Goal: Communication & Community: Connect with others

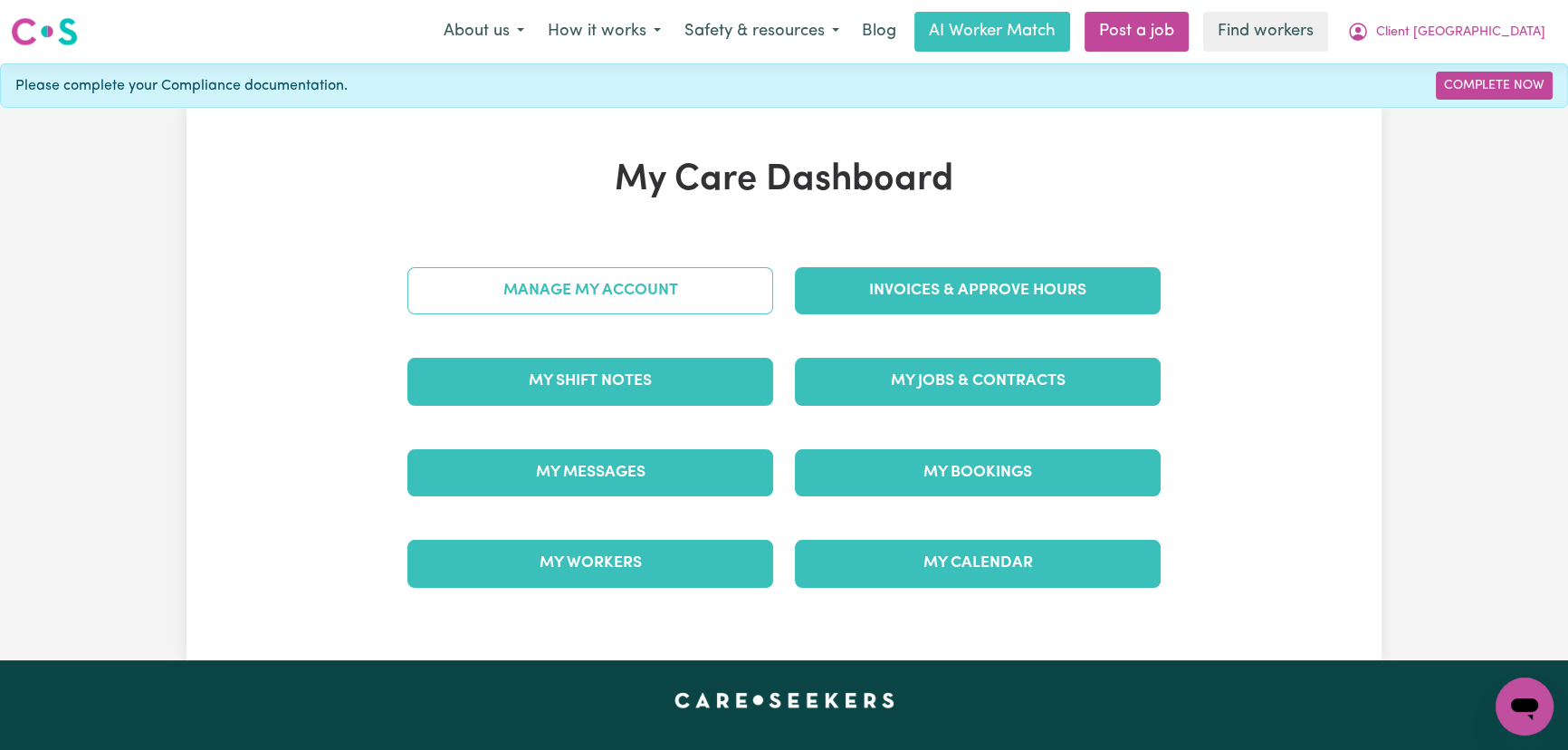
click at [582, 281] on link "Manage My Account" at bounding box center [590, 290] width 365 height 48
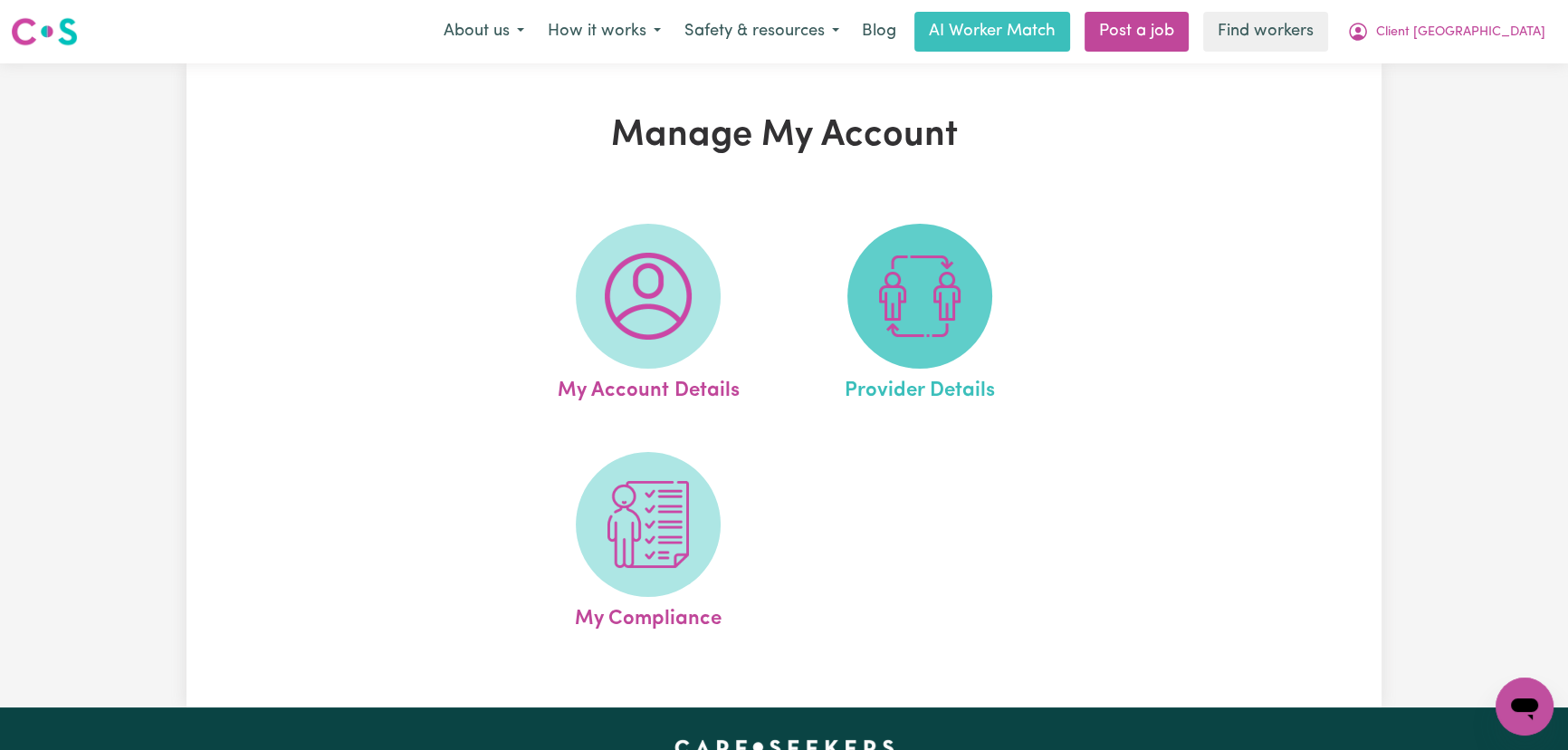
click at [952, 290] on img at bounding box center [920, 296] width 87 height 87
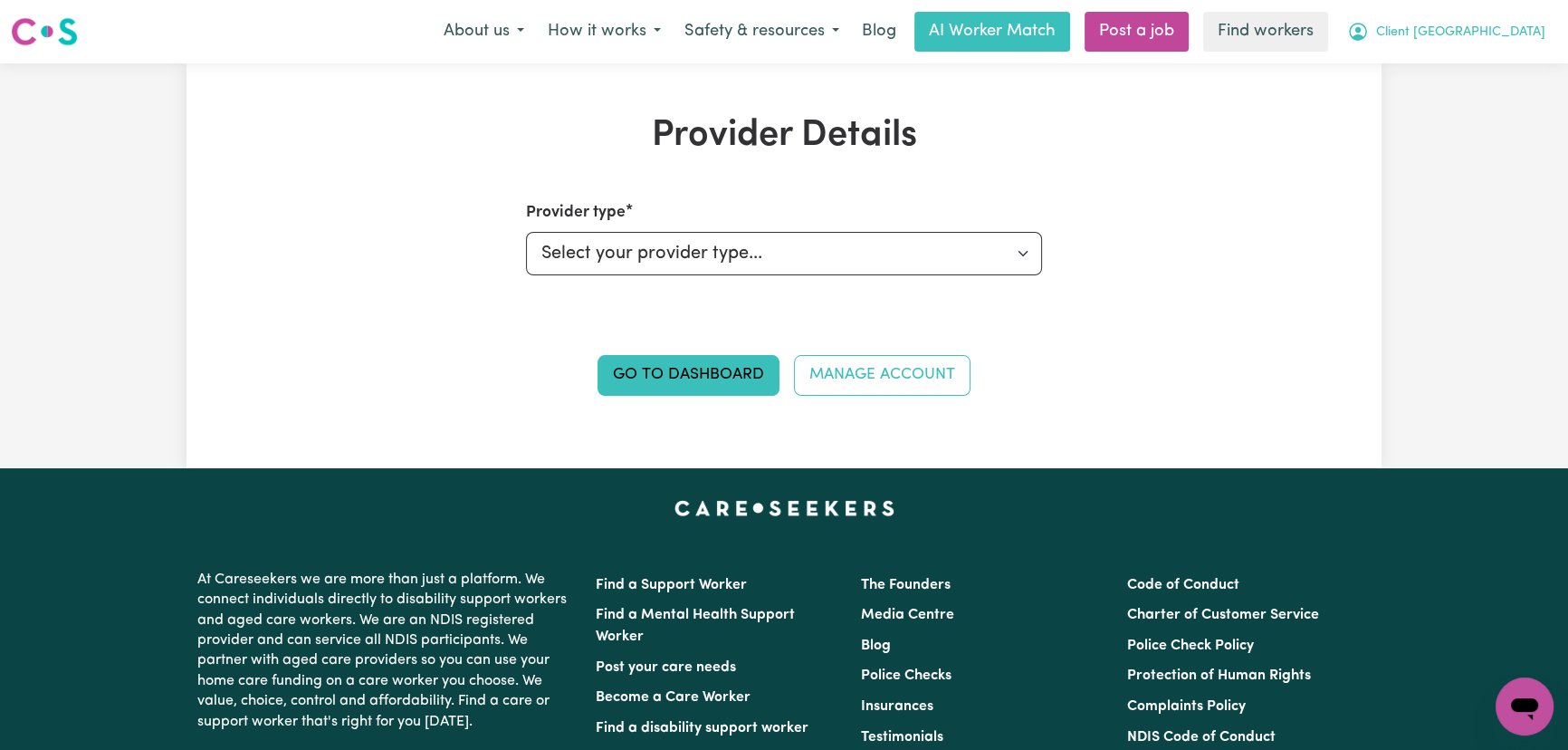
click at [1471, 41] on button "Client [GEOGRAPHIC_DATA]" at bounding box center [1446, 32] width 222 height 38
click at [1476, 66] on link "My Dashboard" at bounding box center [1484, 70] width 143 height 35
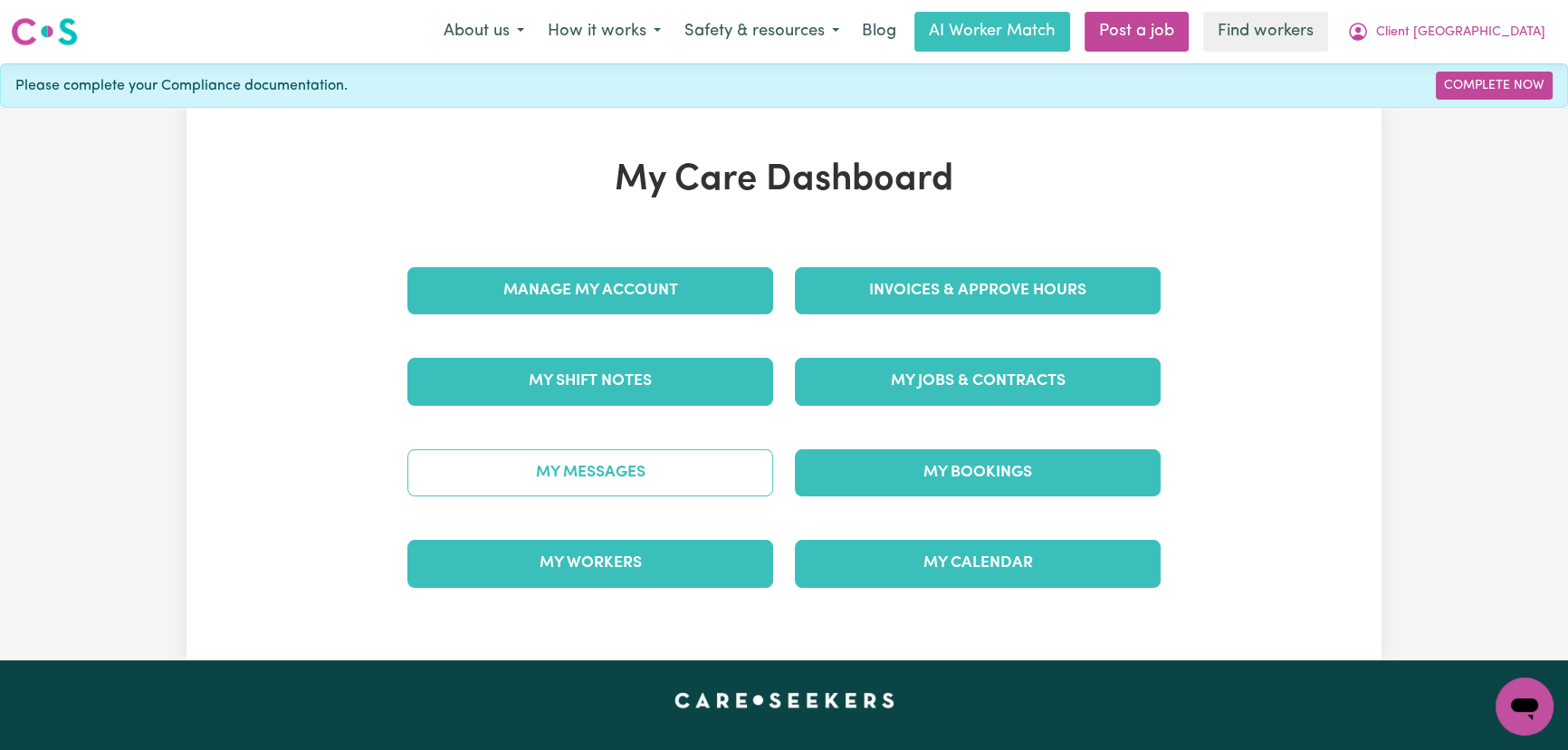
click at [679, 467] on link "My Messages" at bounding box center [590, 473] width 365 height 48
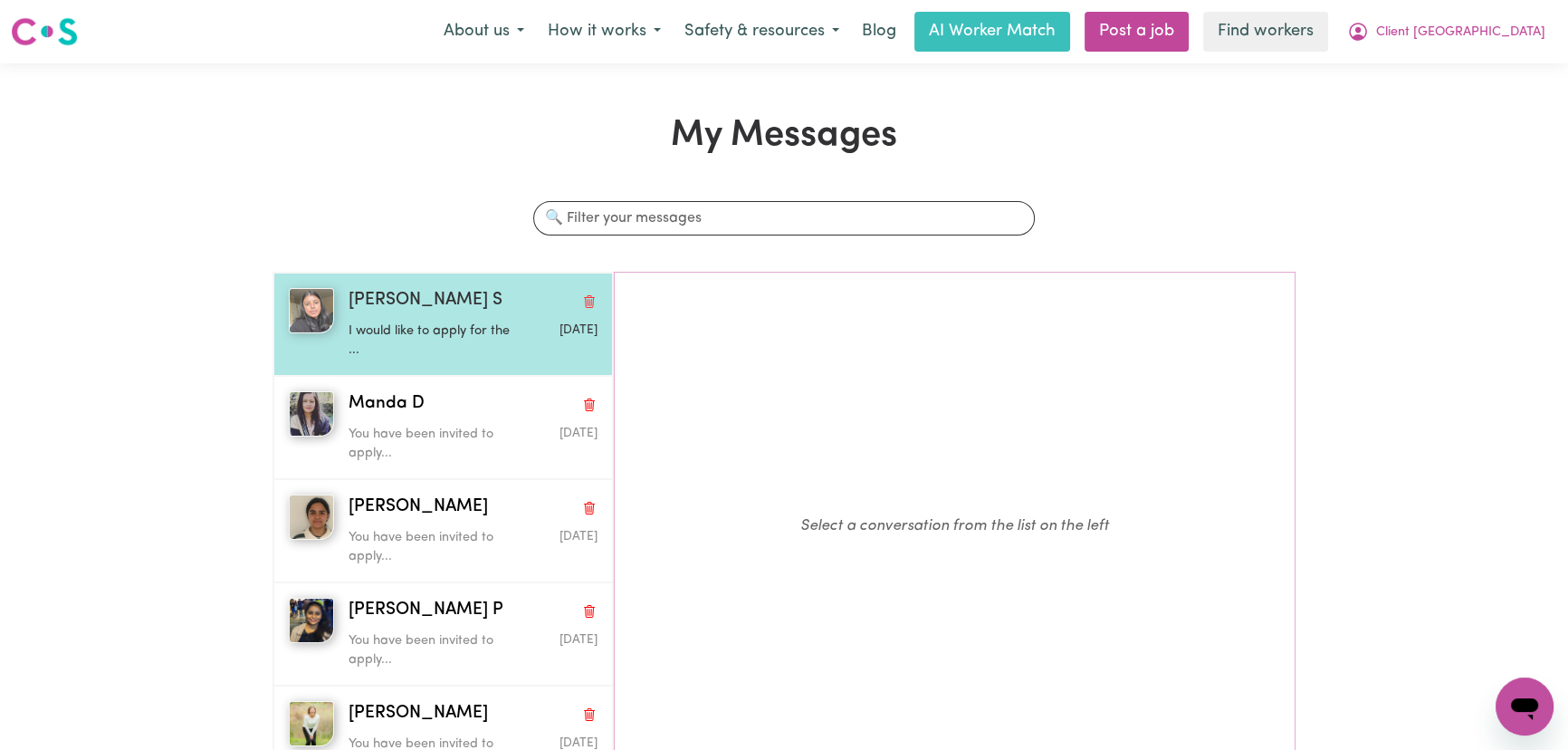
click at [458, 312] on div "Simran S" at bounding box center [473, 301] width 248 height 26
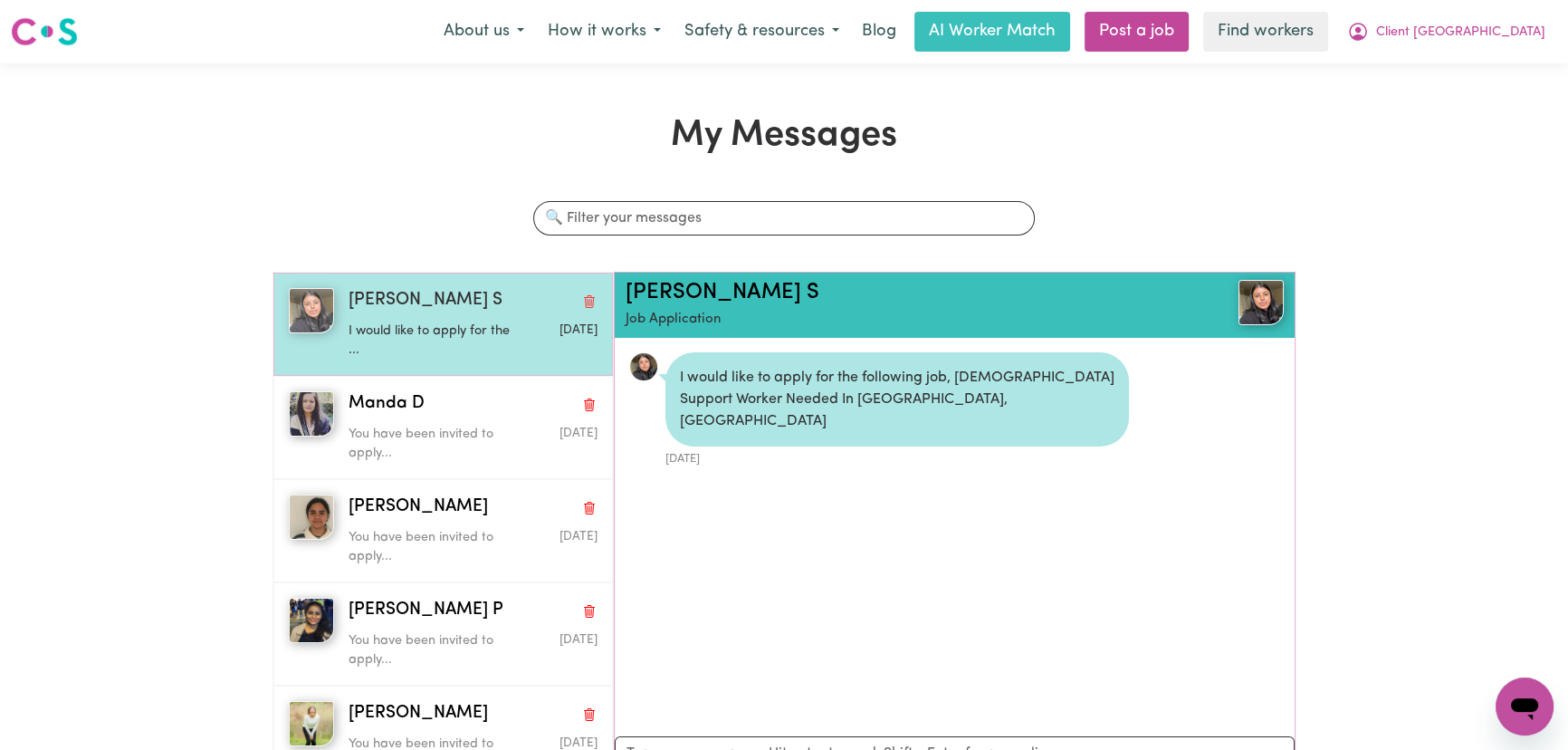
scroll to position [9, 0]
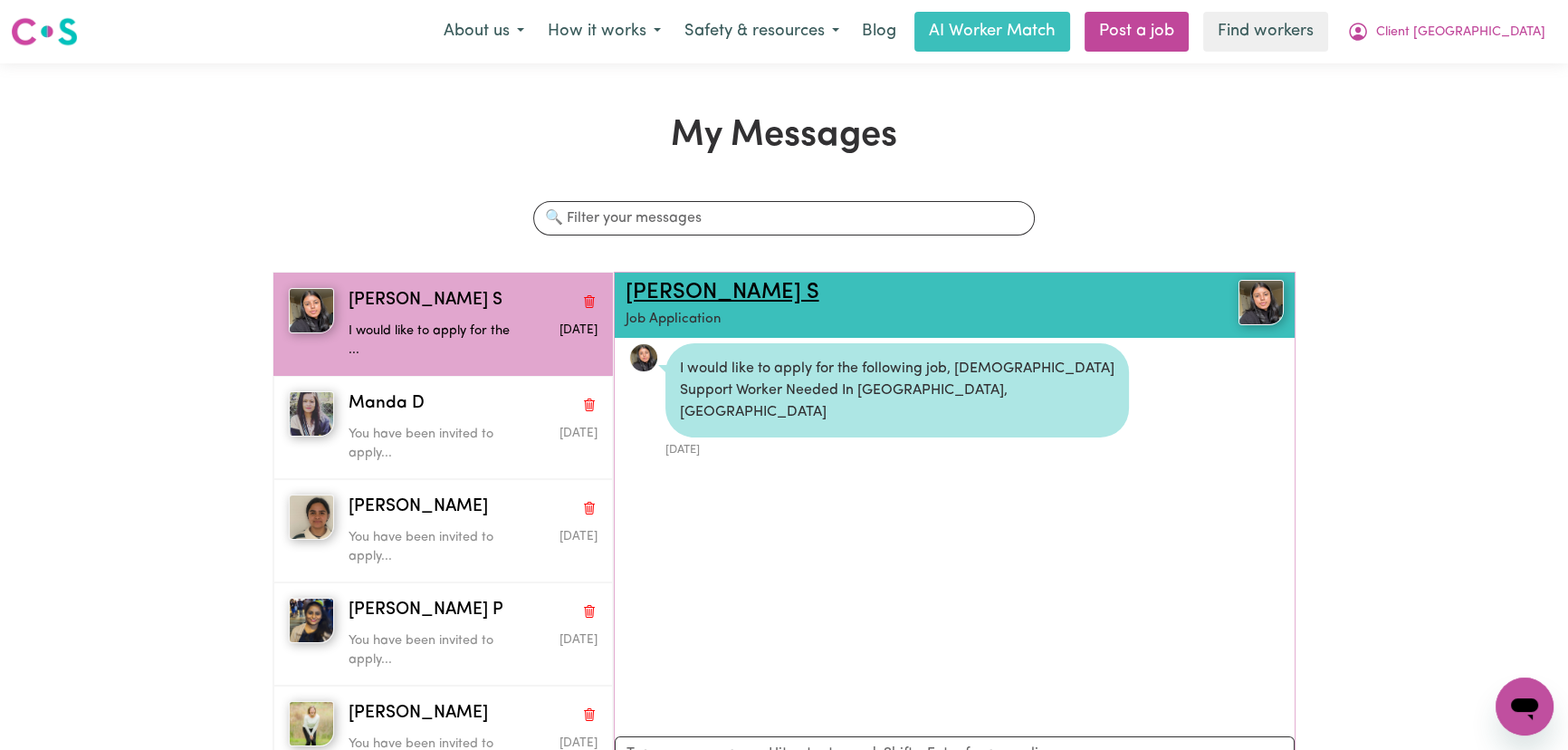
click at [670, 296] on link "Simran S" at bounding box center [722, 292] width 194 height 22
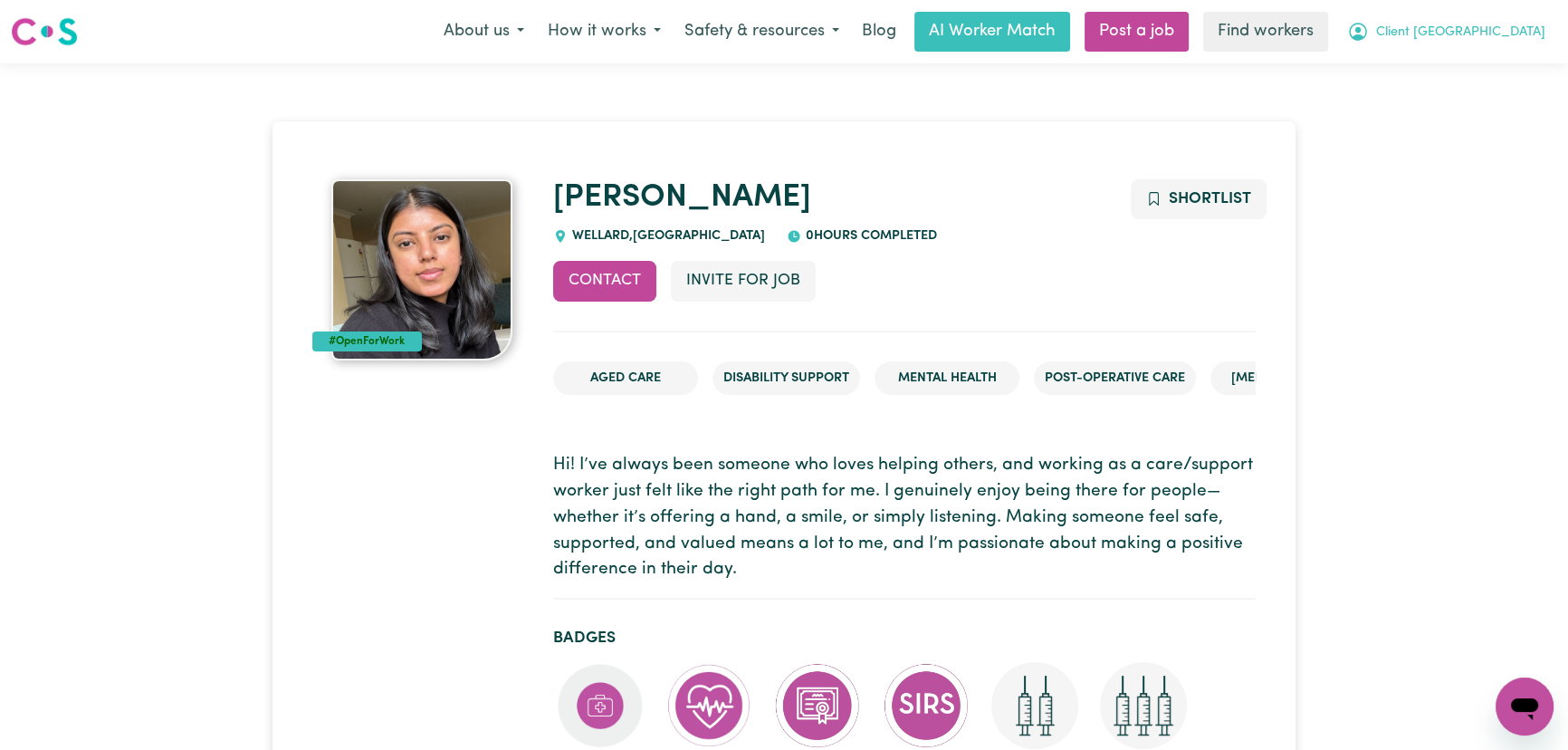
click at [1521, 37] on span "Client Perth" at bounding box center [1460, 33] width 169 height 20
click at [1521, 60] on link "My Dashboard" at bounding box center [1484, 70] width 143 height 35
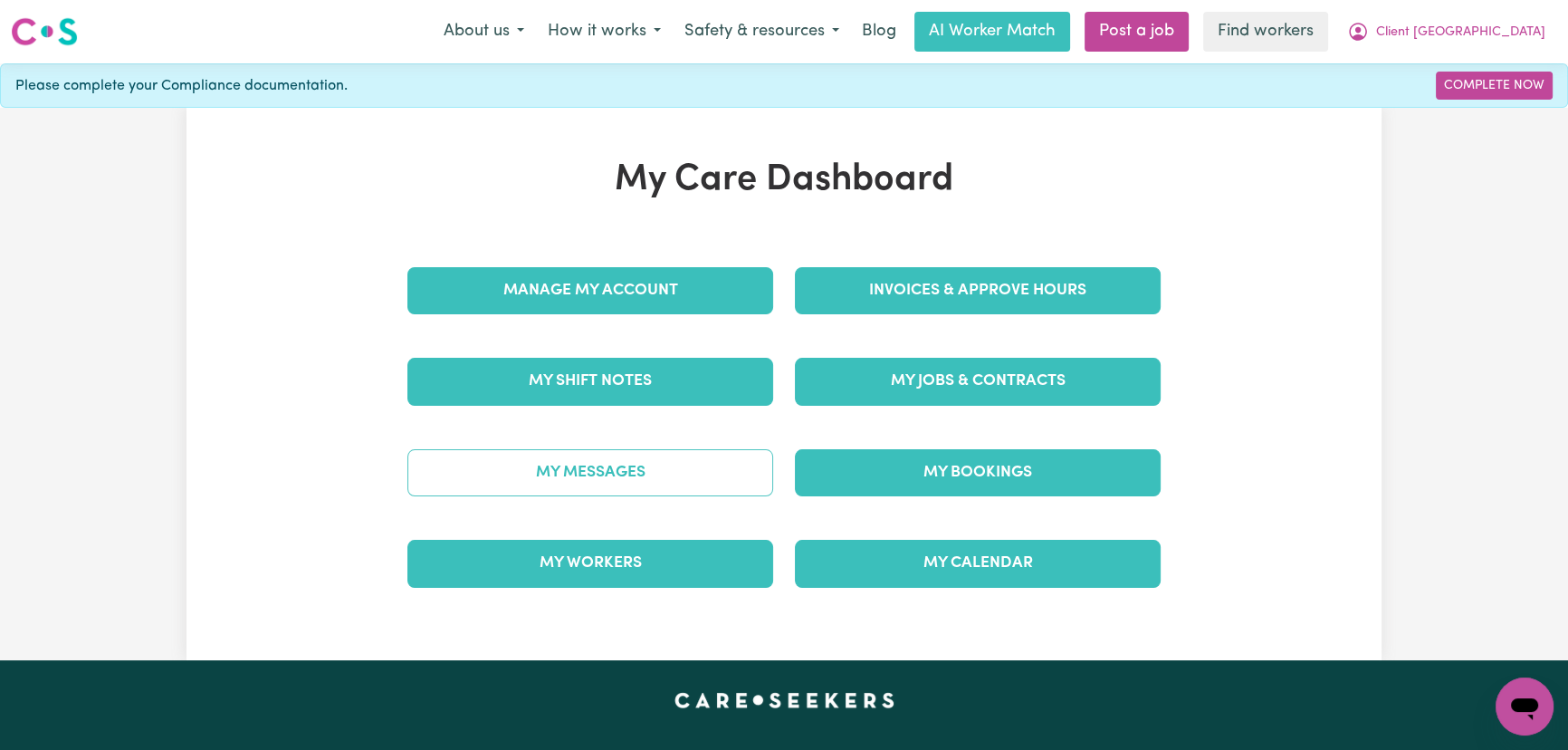
click at [702, 463] on link "My Messages" at bounding box center [590, 473] width 365 height 48
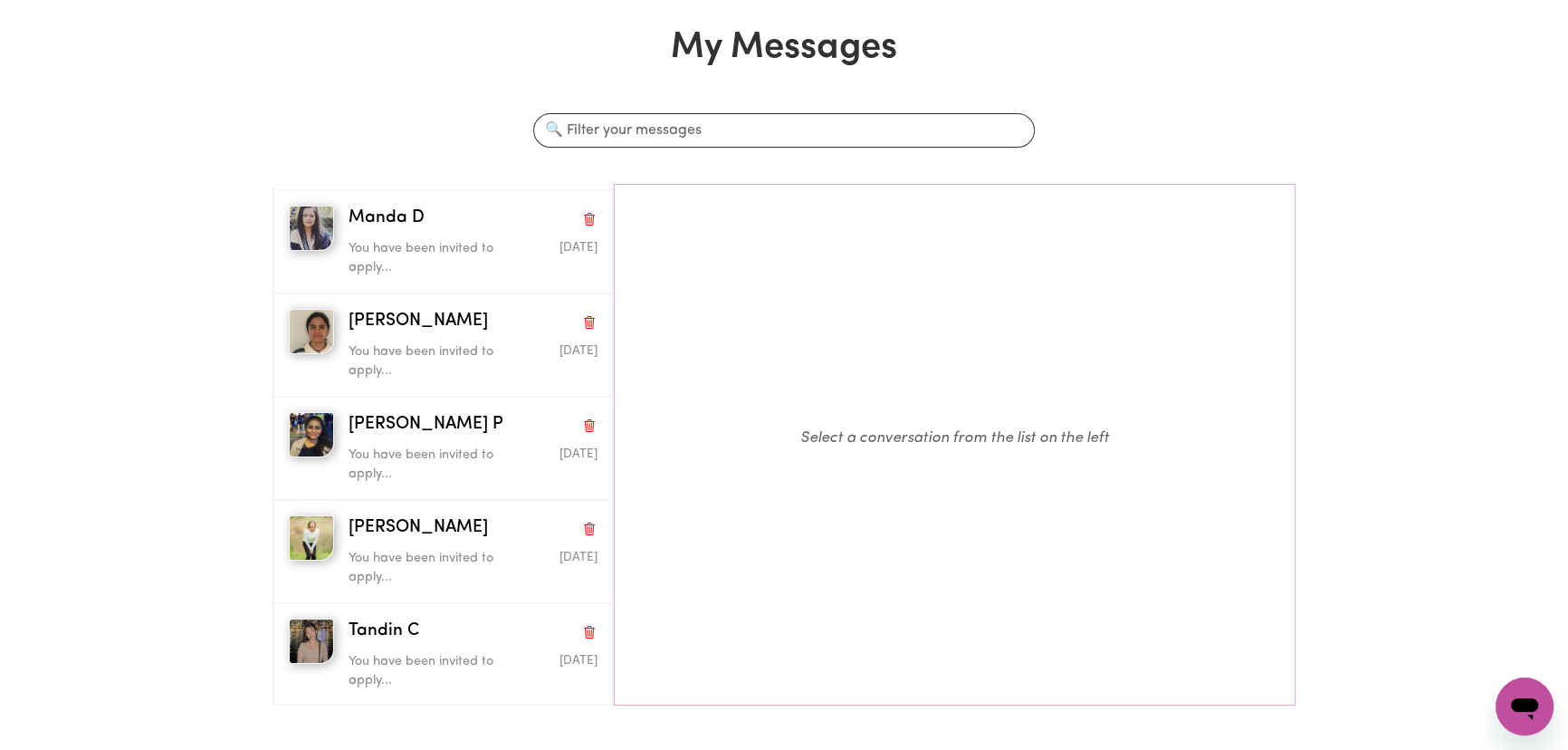
scroll to position [247, 0]
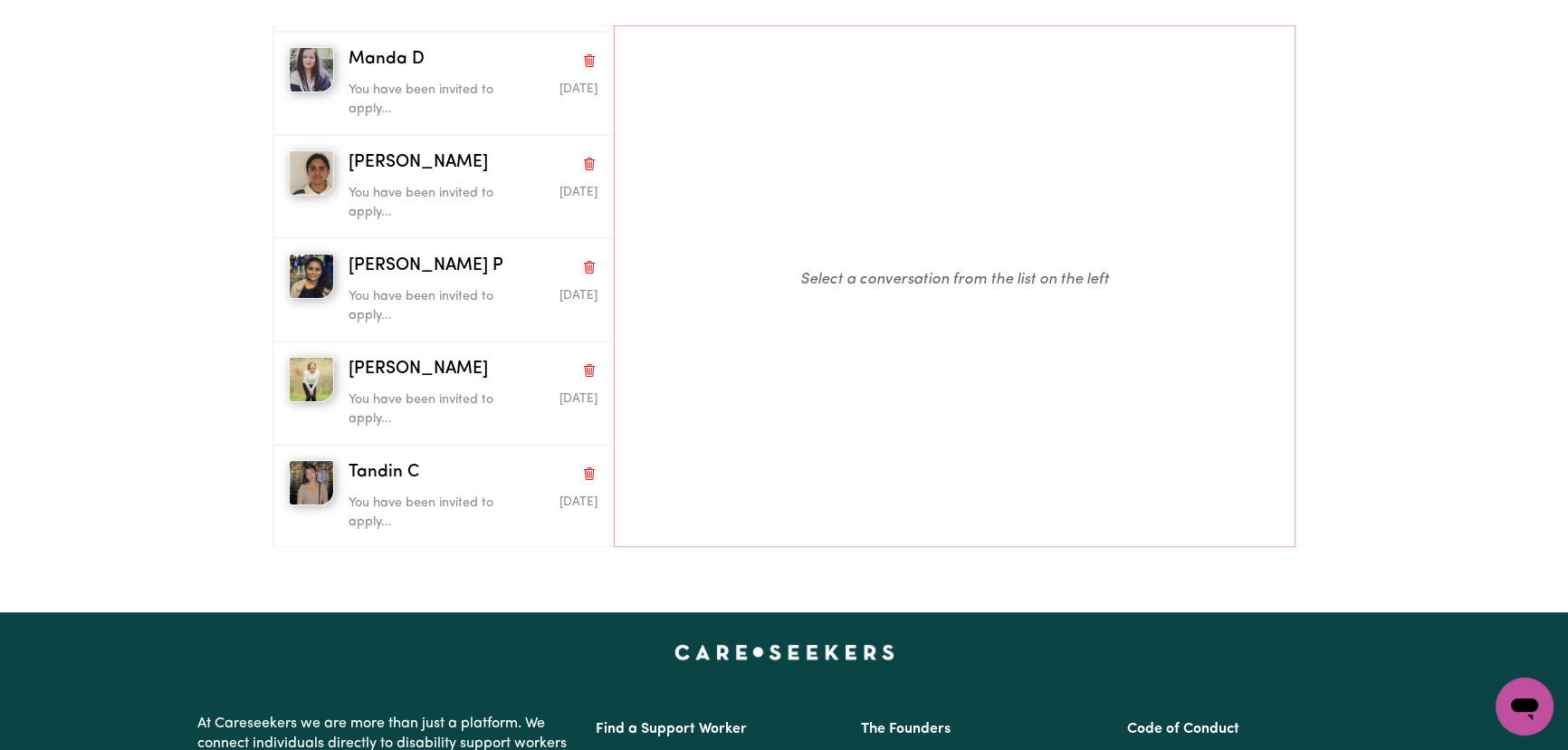
drag, startPoint x: 388, startPoint y: 471, endPoint x: 860, endPoint y: 434, distance: 473.4
click at [864, 438] on p "Select a conversation from the list on the left" at bounding box center [954, 280] width 680 height 507
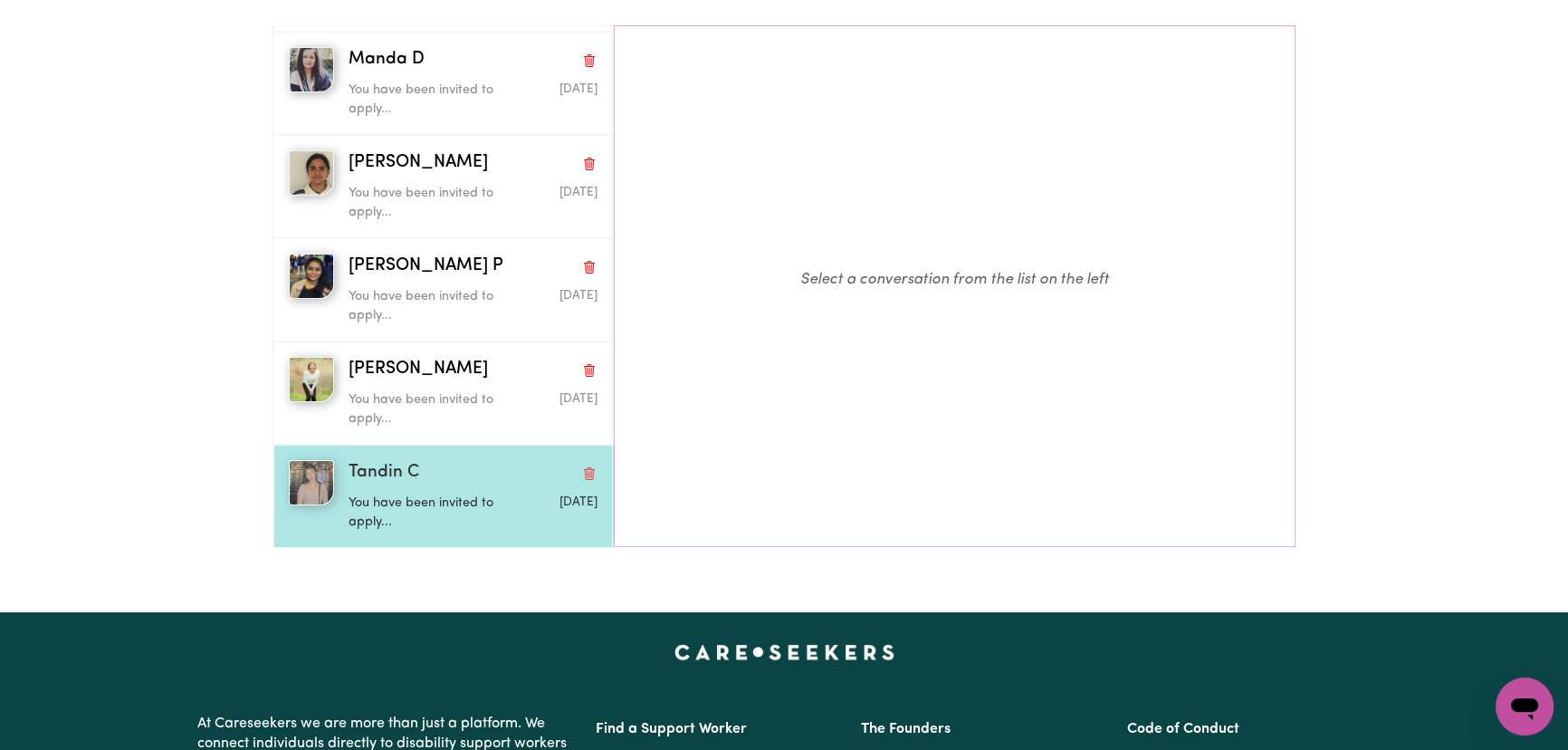
click at [411, 465] on span "Tandin C" at bounding box center [384, 473] width 70 height 26
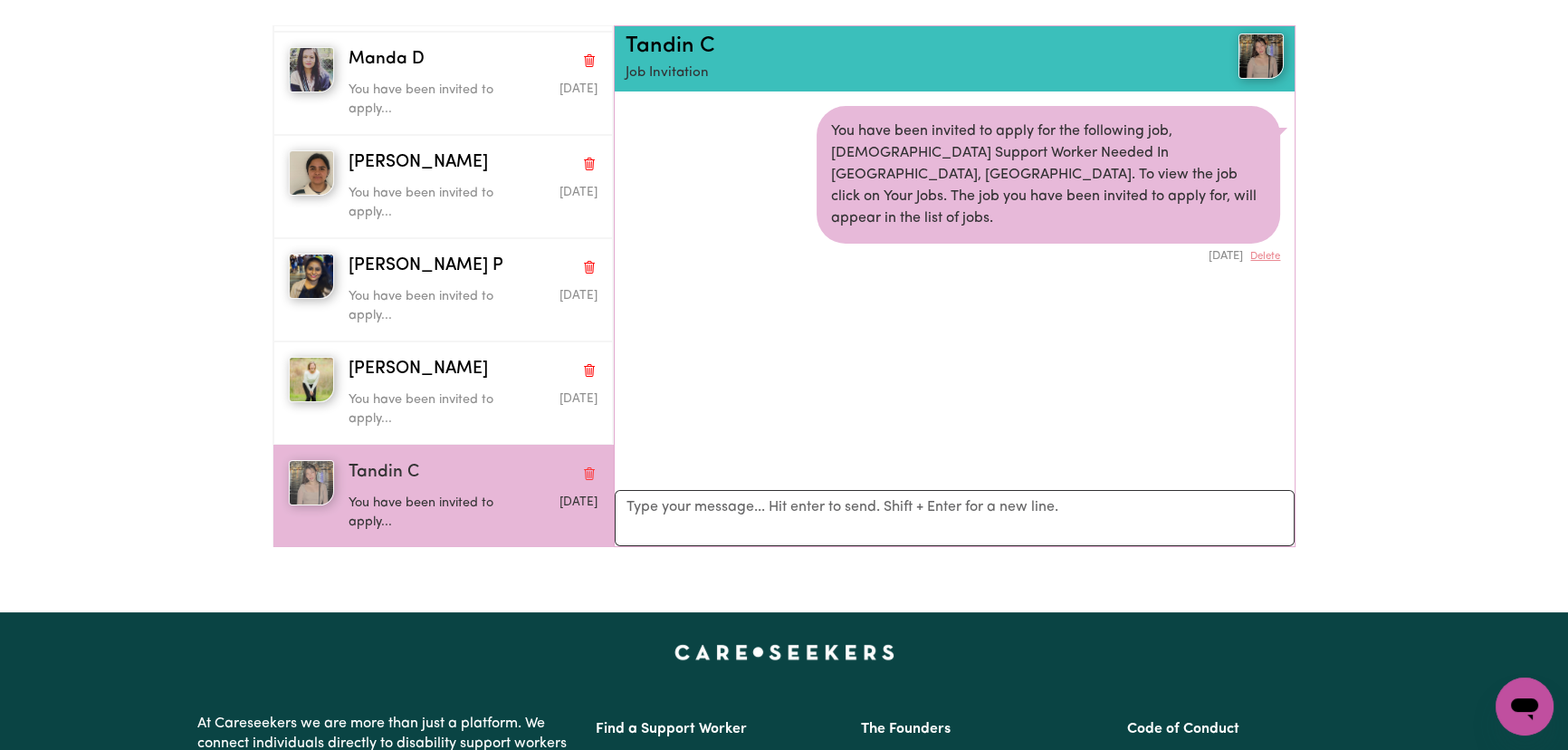
scroll to position [9, 0]
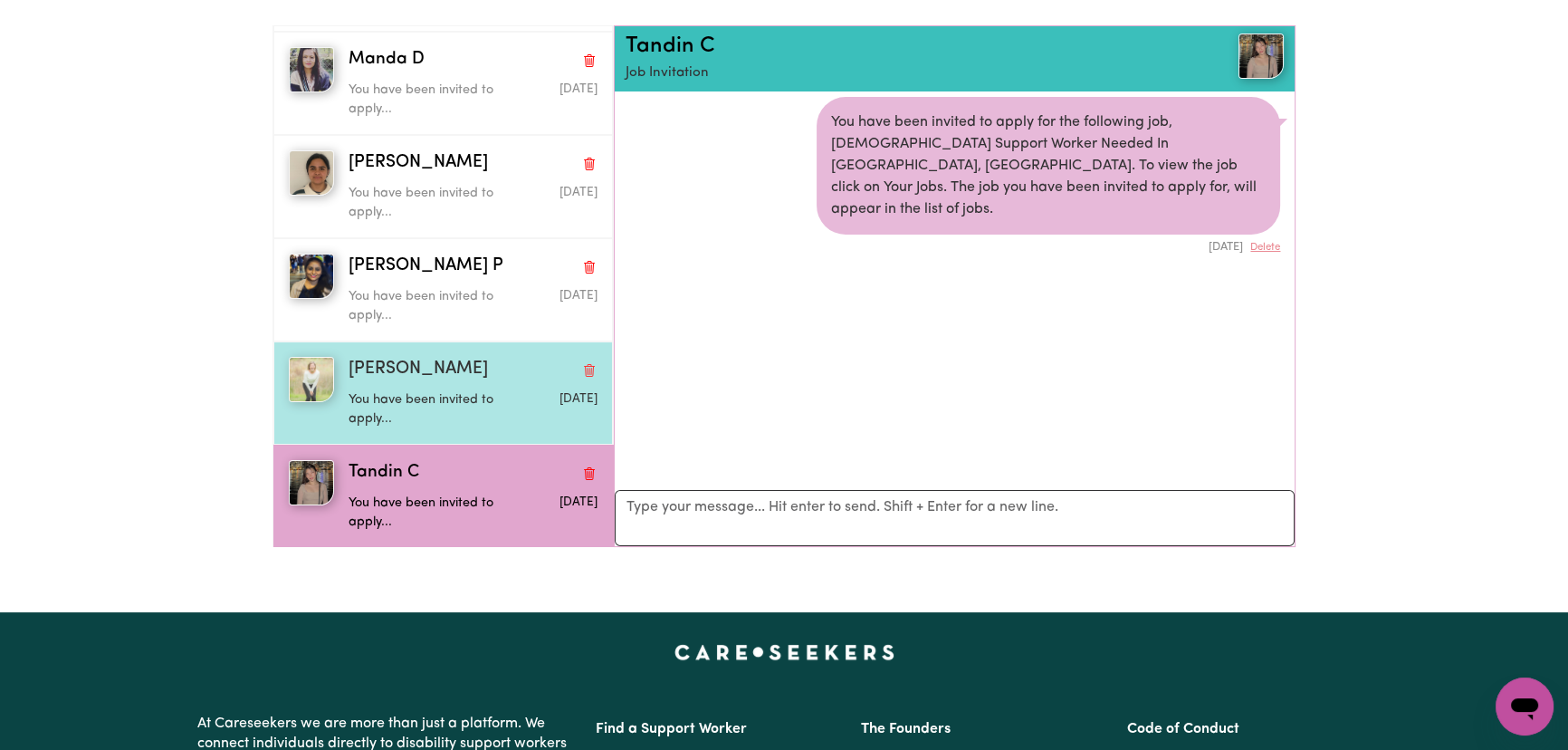
drag, startPoint x: 513, startPoint y: 382, endPoint x: 453, endPoint y: 369, distance: 61.4
click at [514, 383] on div "Aug 8 2025" at bounding box center [555, 406] width 82 height 47
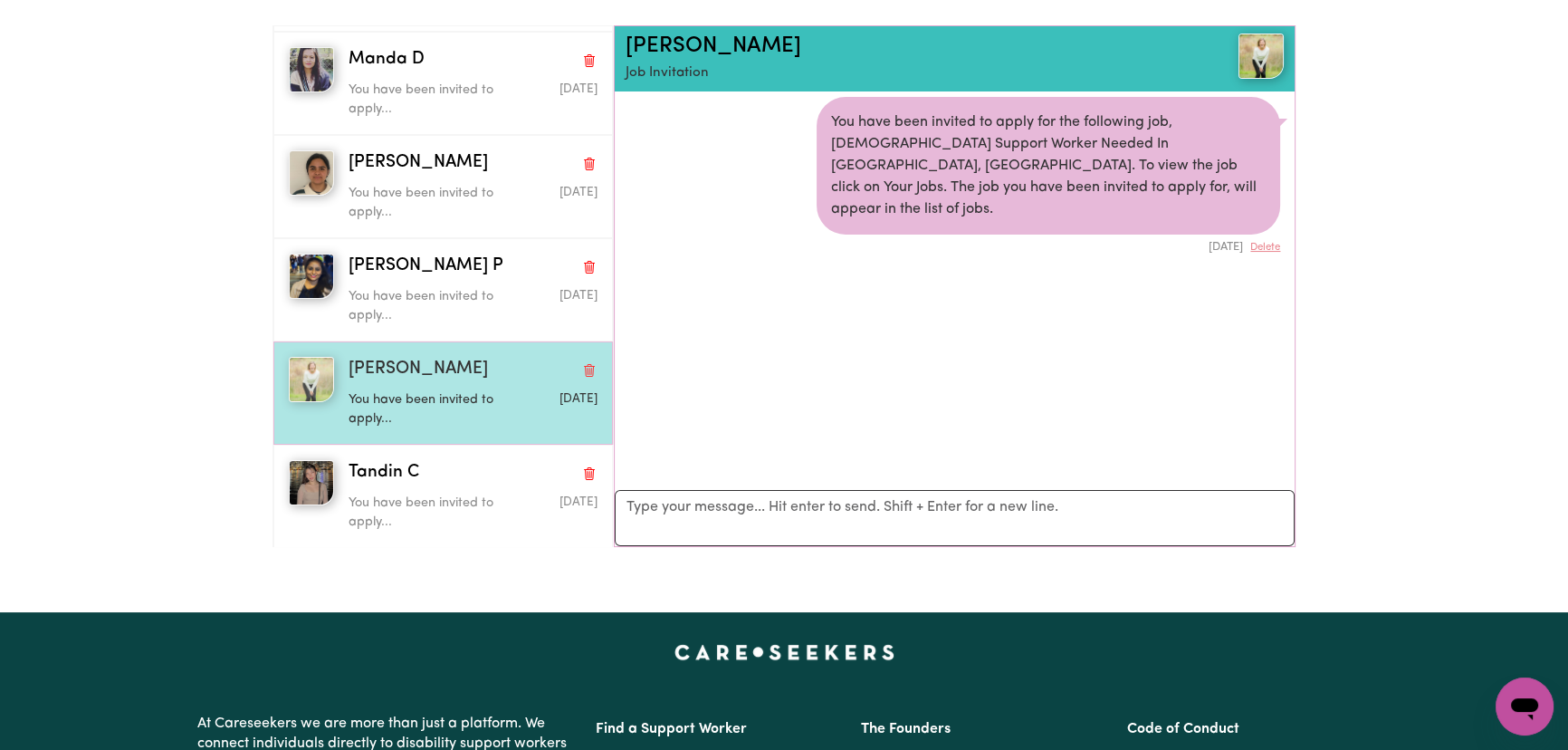
click at [405, 364] on span "Elizabeth H" at bounding box center [418, 370] width 140 height 26
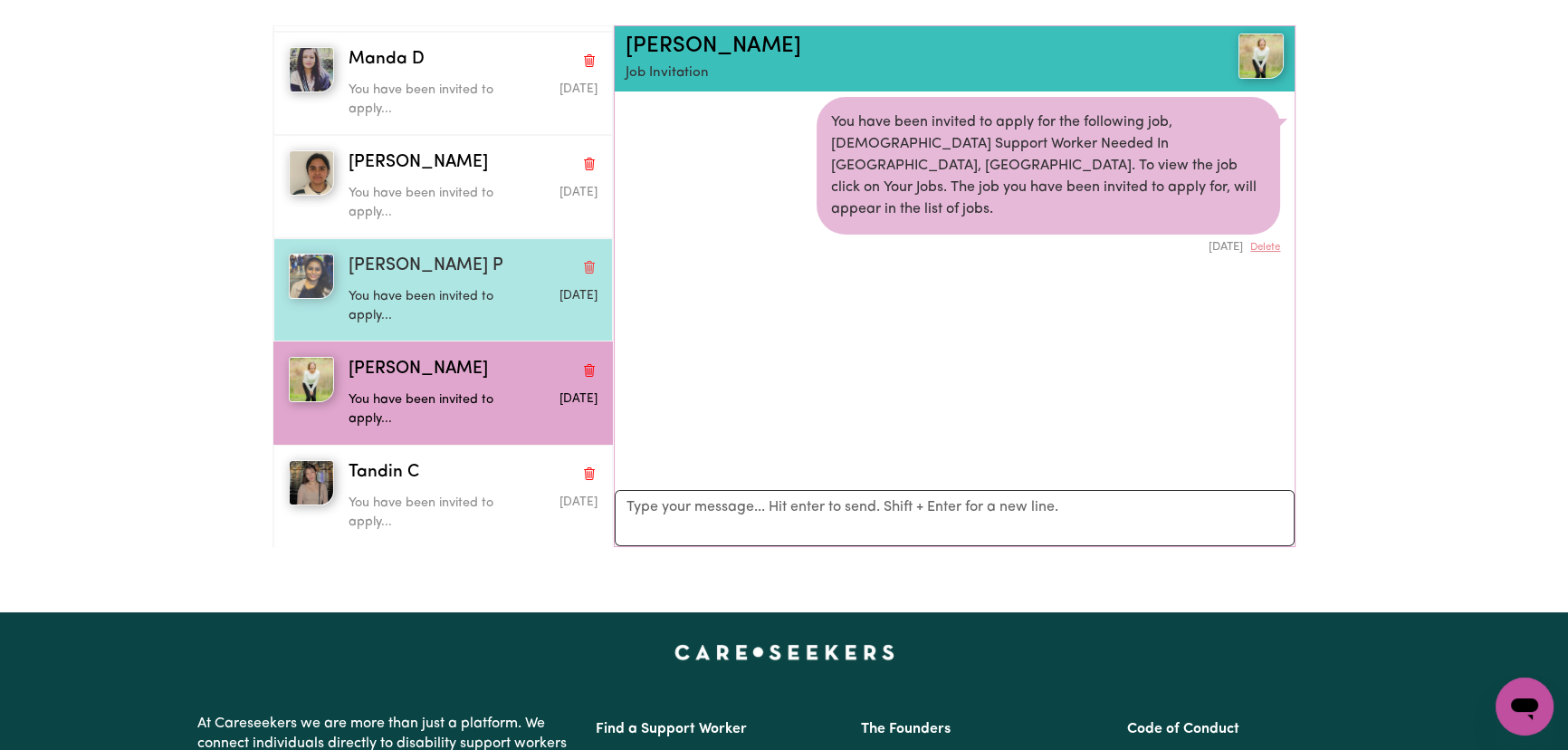
click at [487, 297] on p "You have been invited to apply..." at bounding box center [431, 306] width 165 height 39
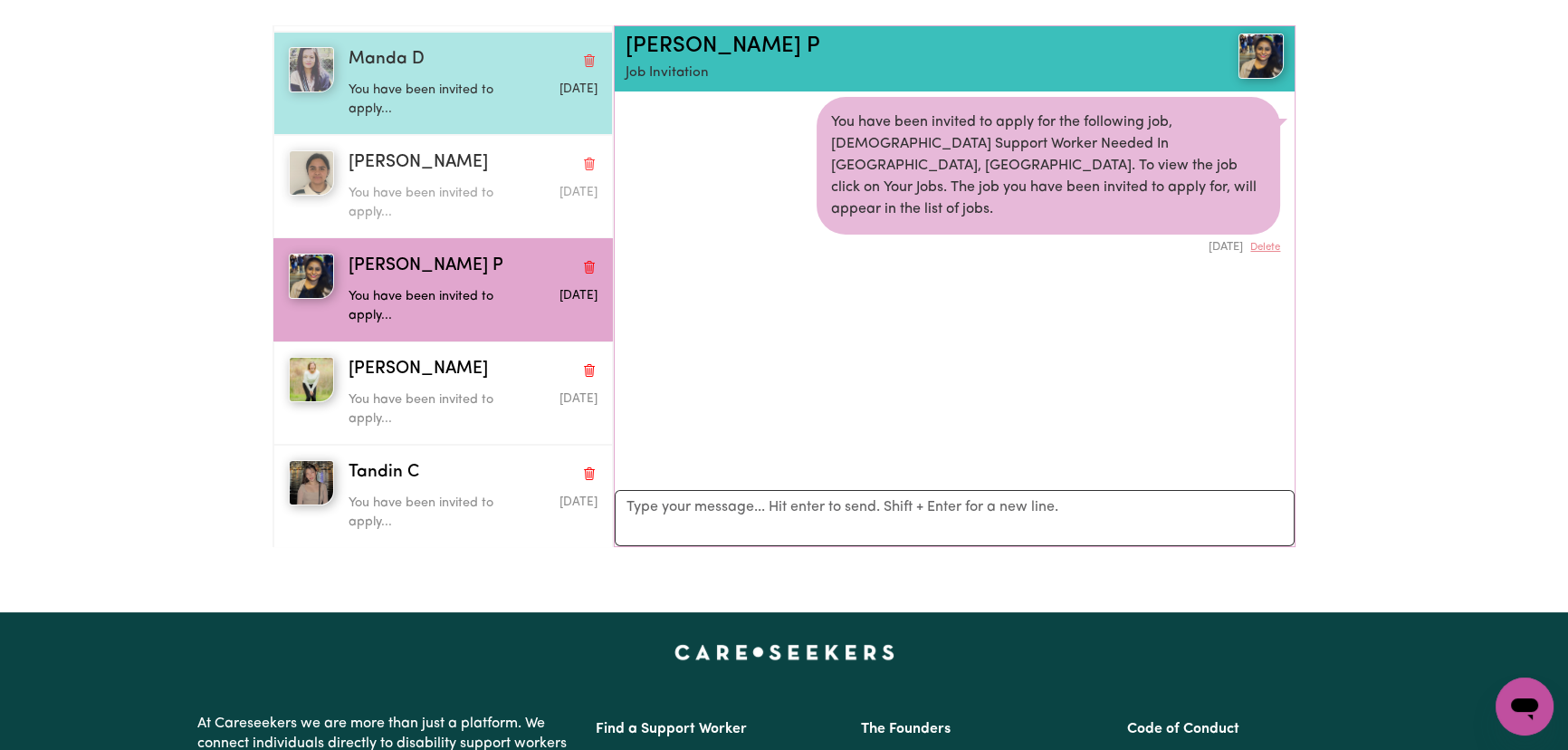
drag, startPoint x: 425, startPoint y: 185, endPoint x: 564, endPoint y: 118, distance: 154.3
click at [425, 185] on p "You have been invited to apply..." at bounding box center [431, 203] width 165 height 39
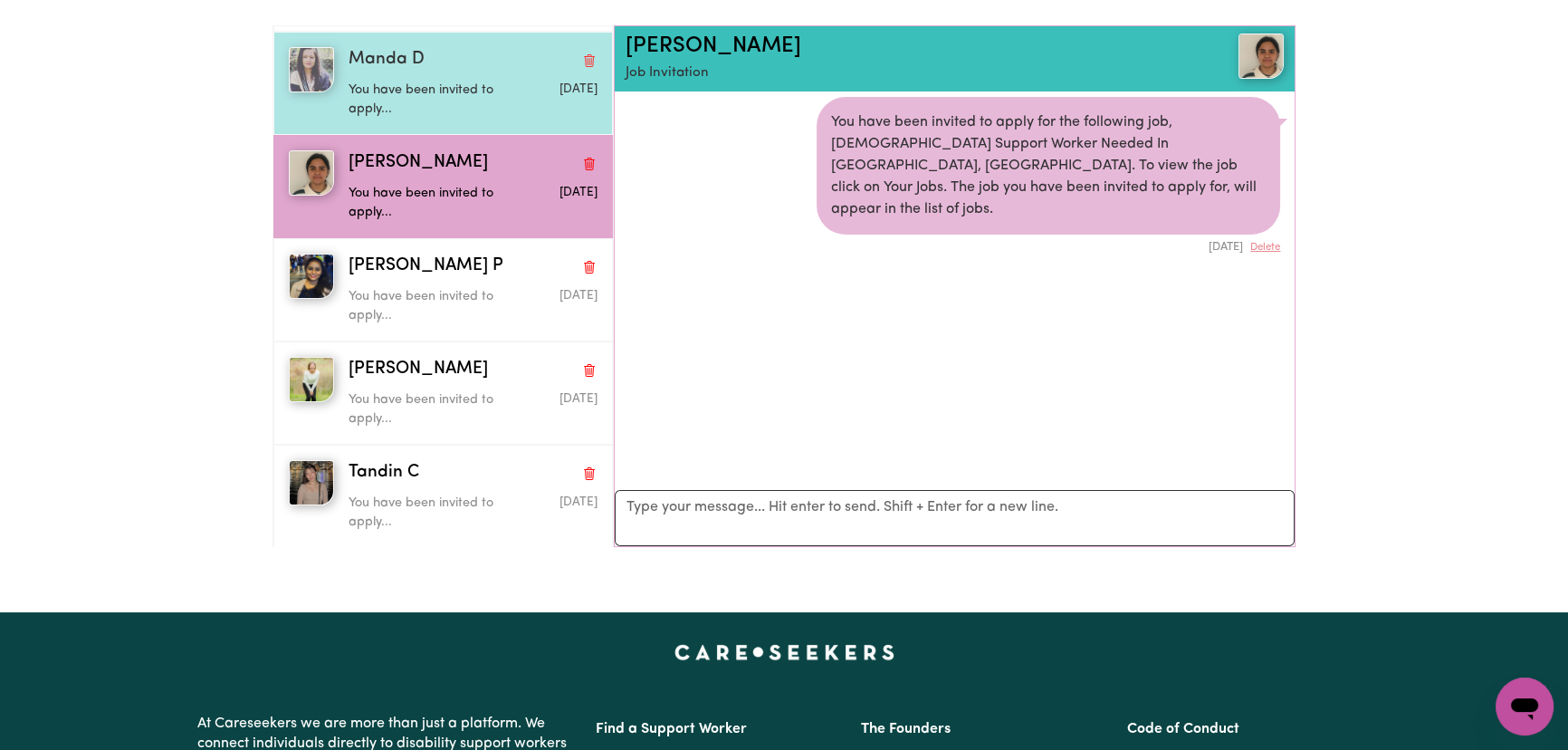
click at [500, 74] on div "You have been invited to apply..." at bounding box center [431, 96] width 165 height 47
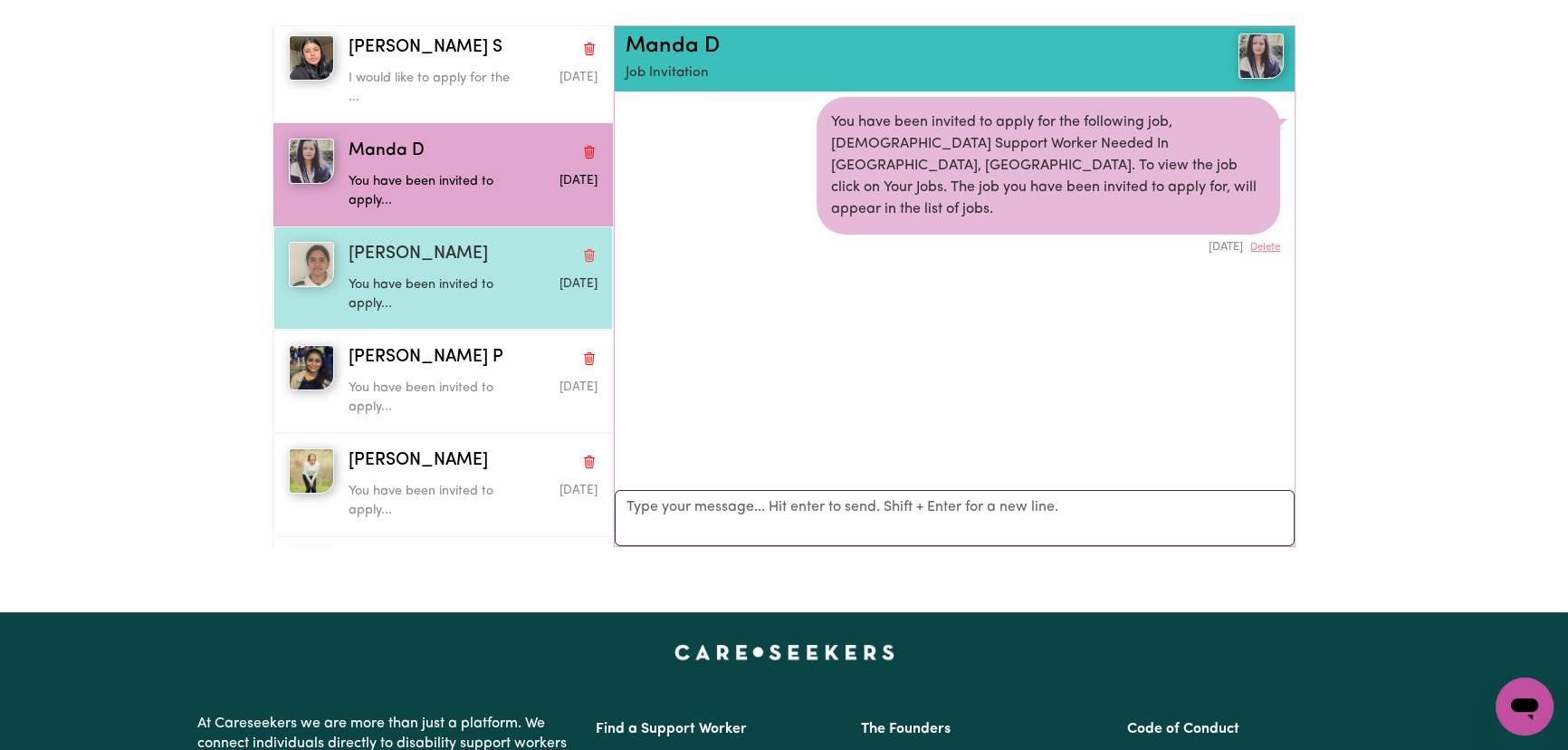
scroll to position [0, 0]
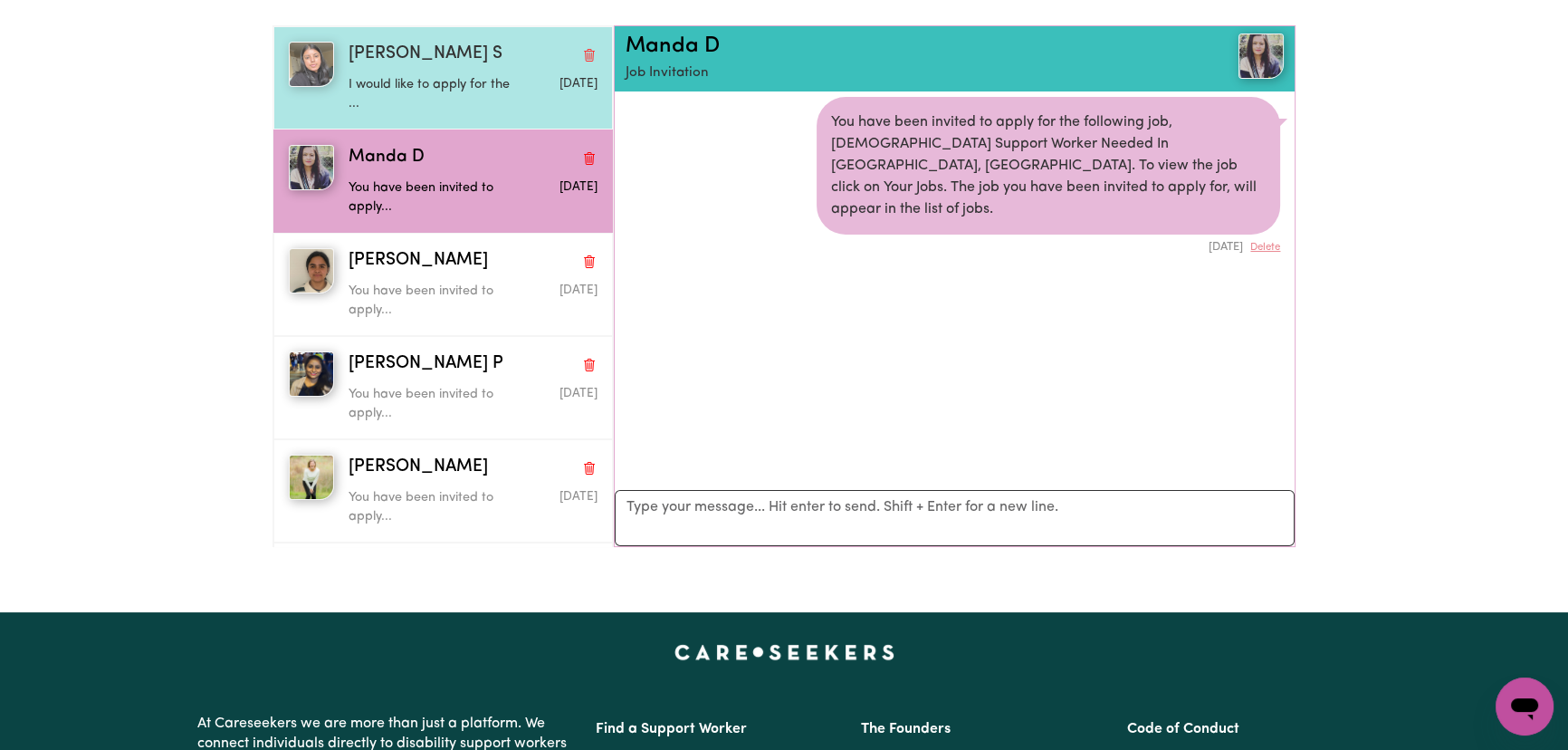
click at [489, 78] on p "I would like to apply for the ..." at bounding box center [431, 94] width 165 height 39
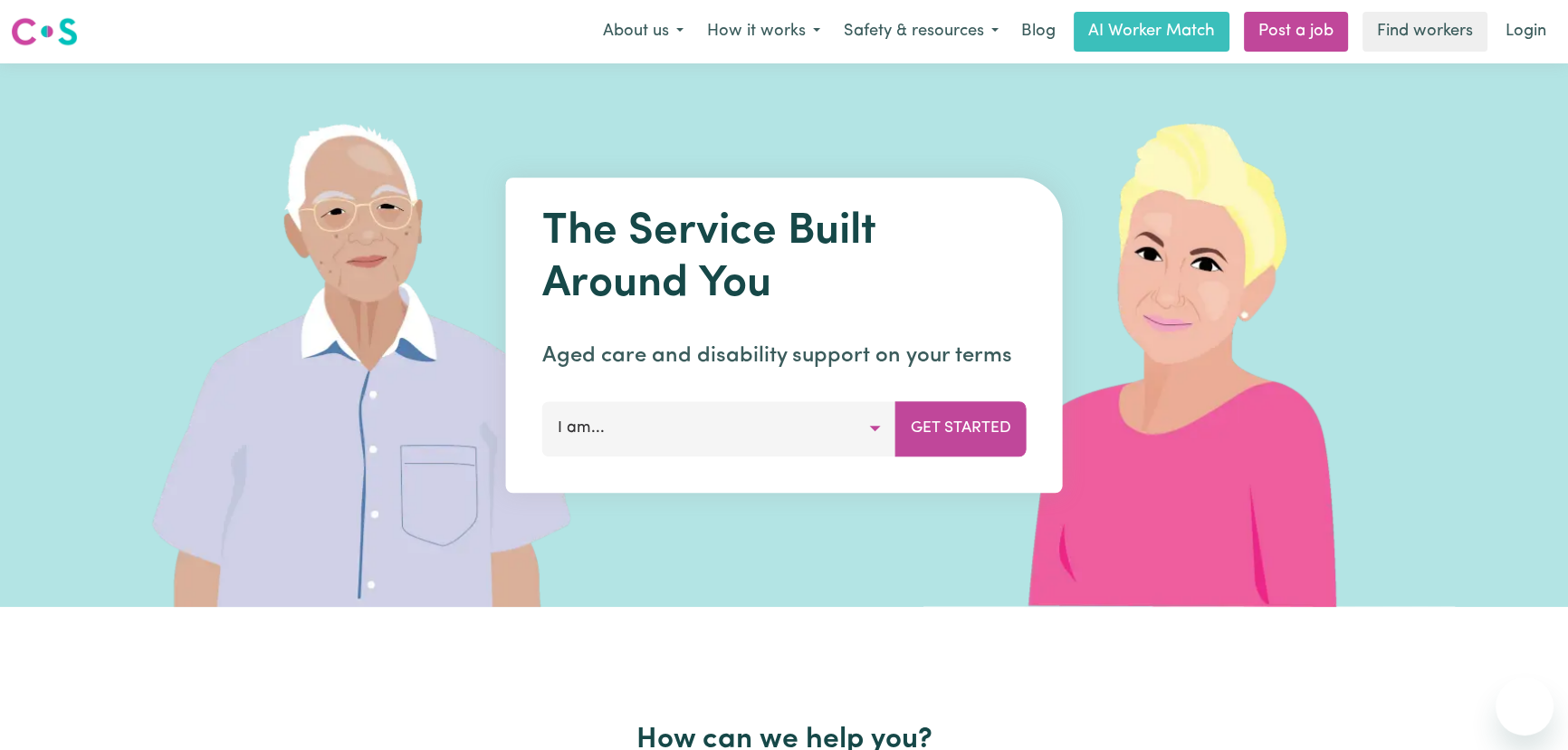
click at [1536, 27] on link "Login" at bounding box center [1526, 32] width 62 height 40
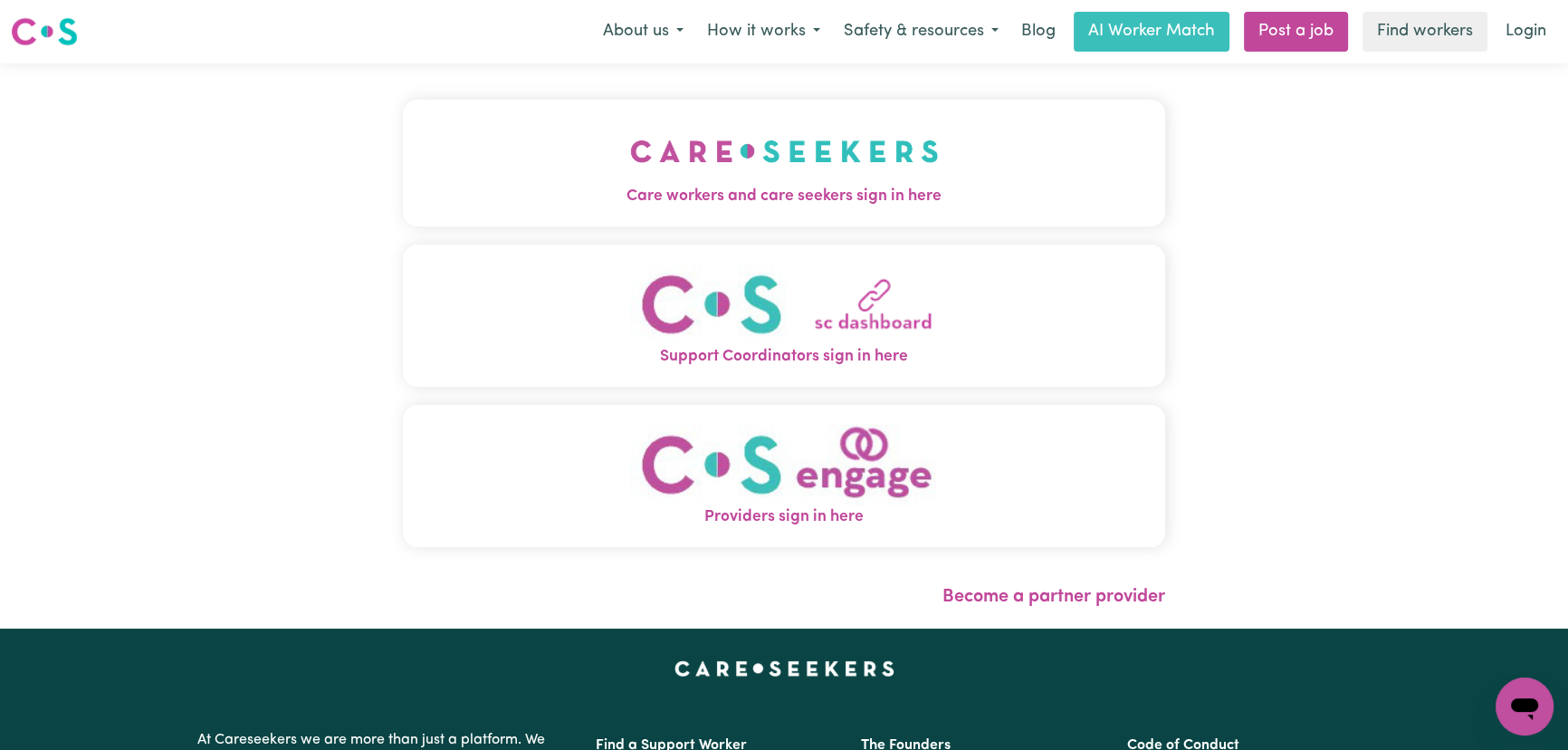
click at [630, 165] on img "Care workers and care seekers sign in here" at bounding box center [784, 151] width 309 height 67
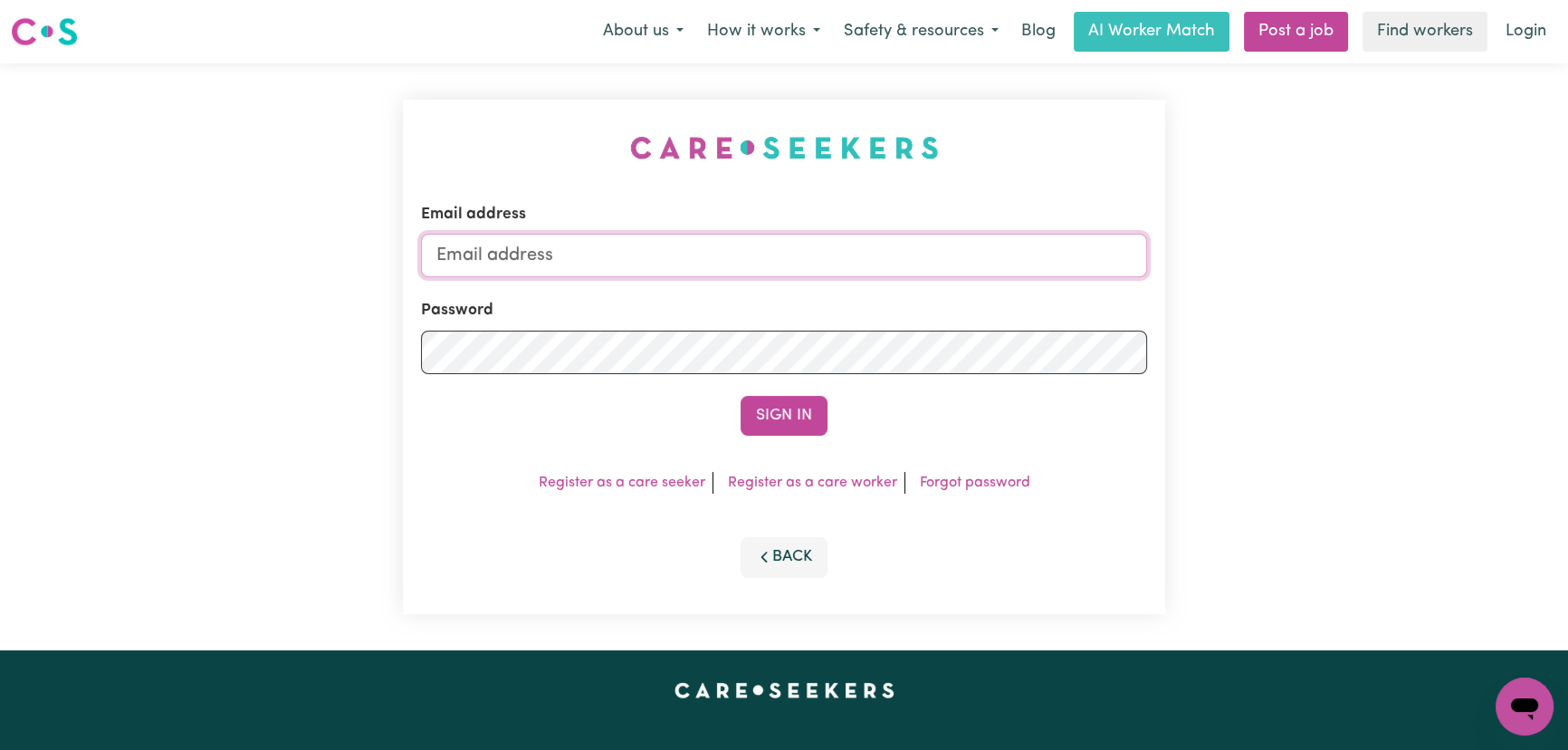
type input "[PERSON_NAME][EMAIL_ADDRESS][DOMAIN_NAME]"
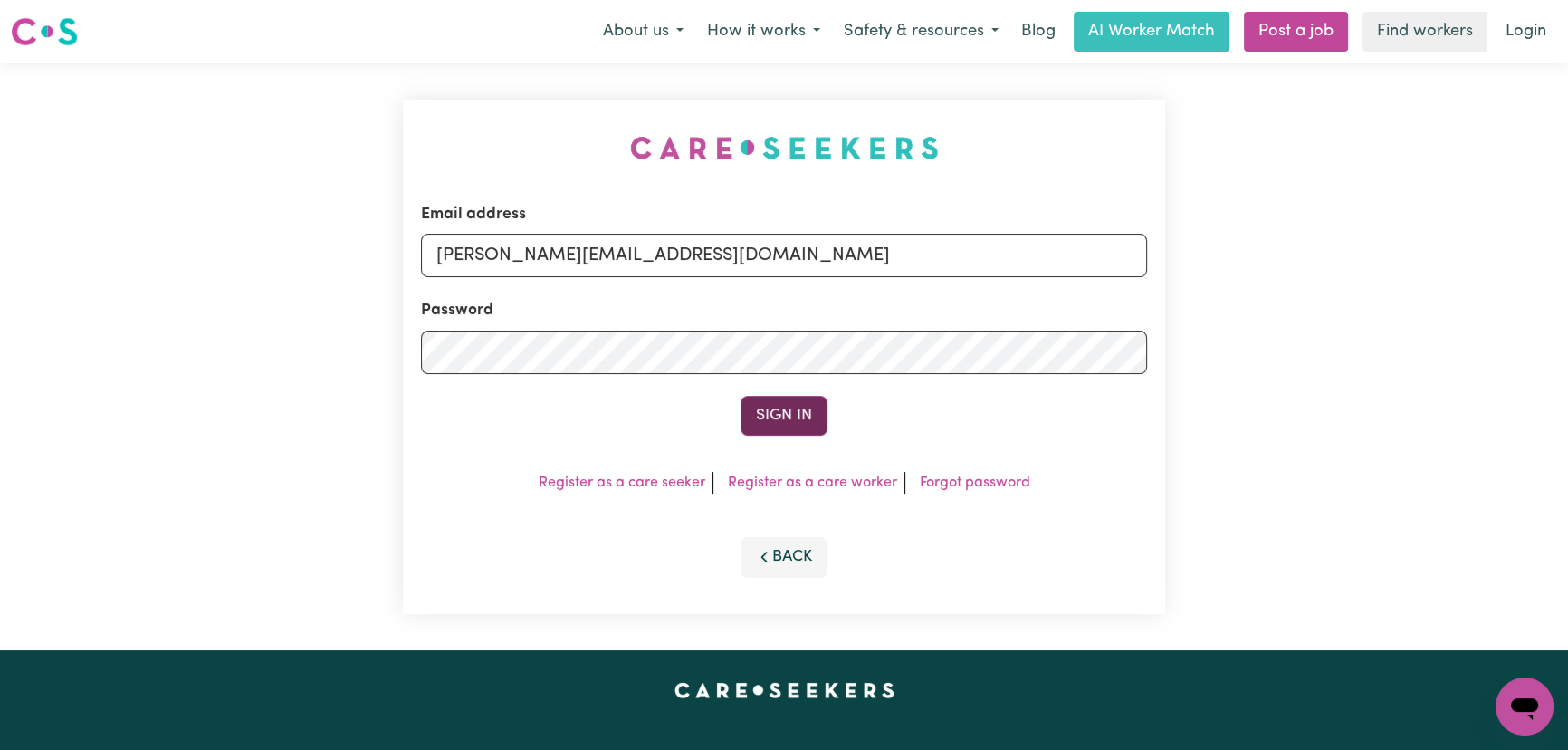
click at [805, 410] on button "Sign In" at bounding box center [784, 416] width 87 height 40
